Goal: Task Accomplishment & Management: Use online tool/utility

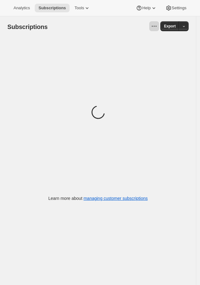
click at [157, 29] on icon "View actions for Subscriptions" at bounding box center [154, 26] width 6 height 6
click at [149, 50] on span "Bulk updates" at bounding box center [141, 50] width 34 height 6
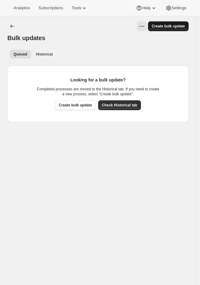
click at [174, 26] on span "Create bulk update" at bounding box center [168, 26] width 33 height 5
select select "12"
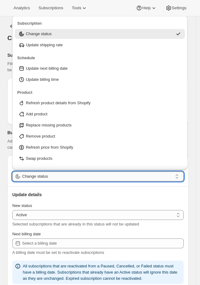
click at [83, 175] on input "Change status" at bounding box center [97, 176] width 151 height 10
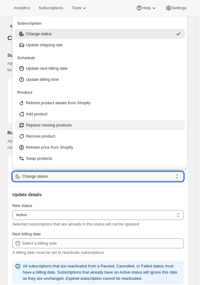
click at [98, 126] on div "Replace missing products" at bounding box center [99, 125] width 163 height 6
type input "Replace missing products"
